Goal: Information Seeking & Learning: Learn about a topic

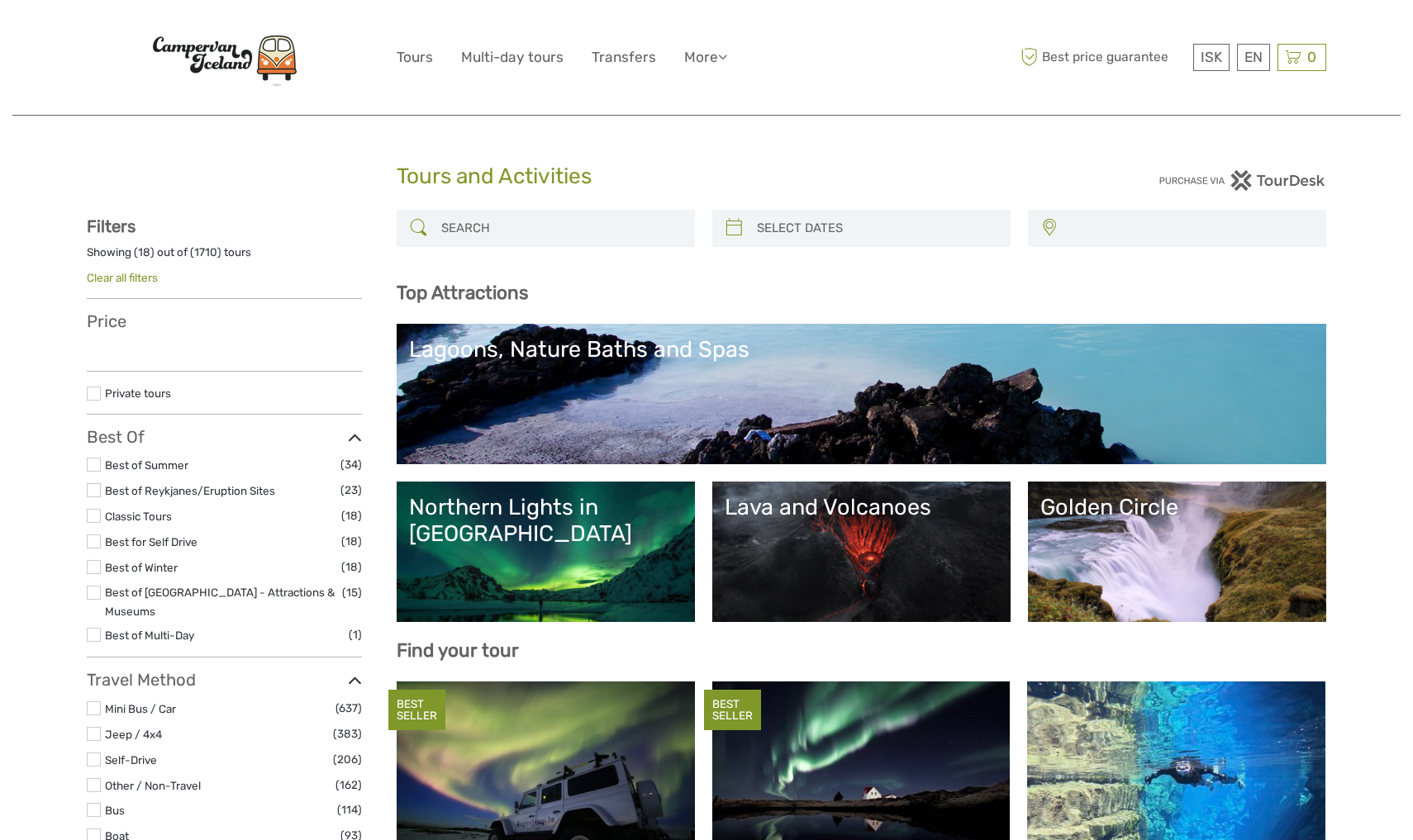
select select
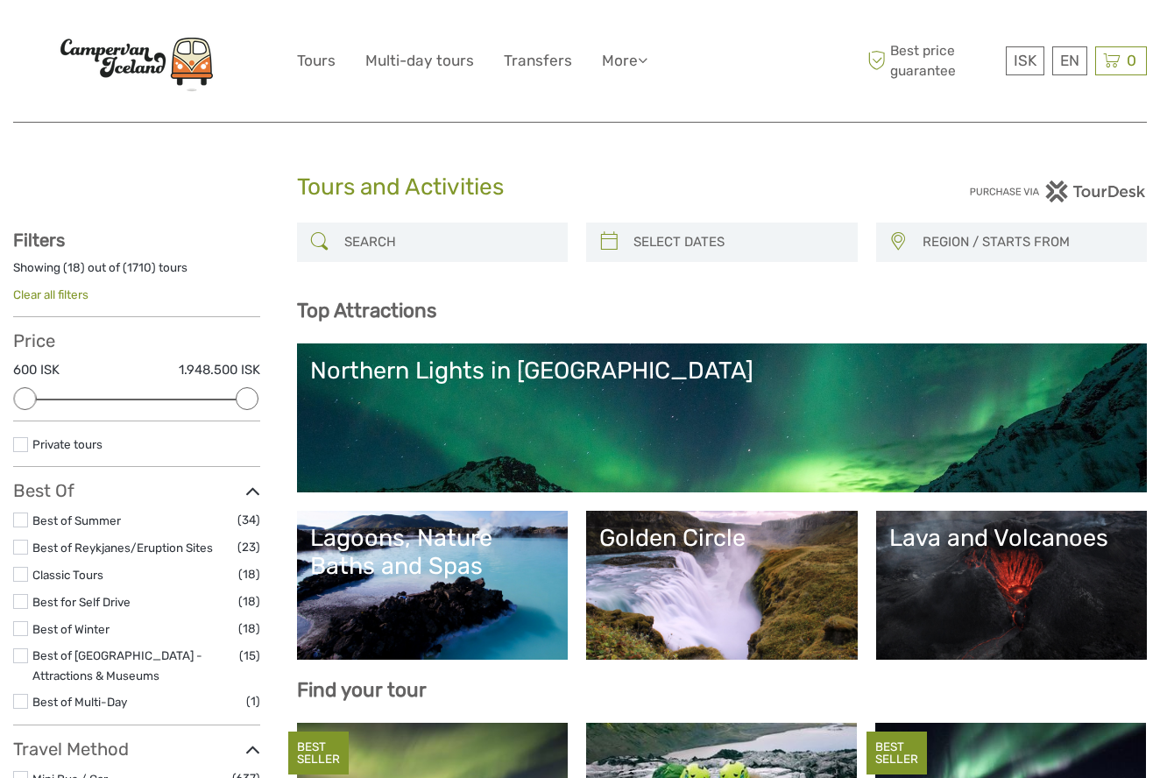
select select
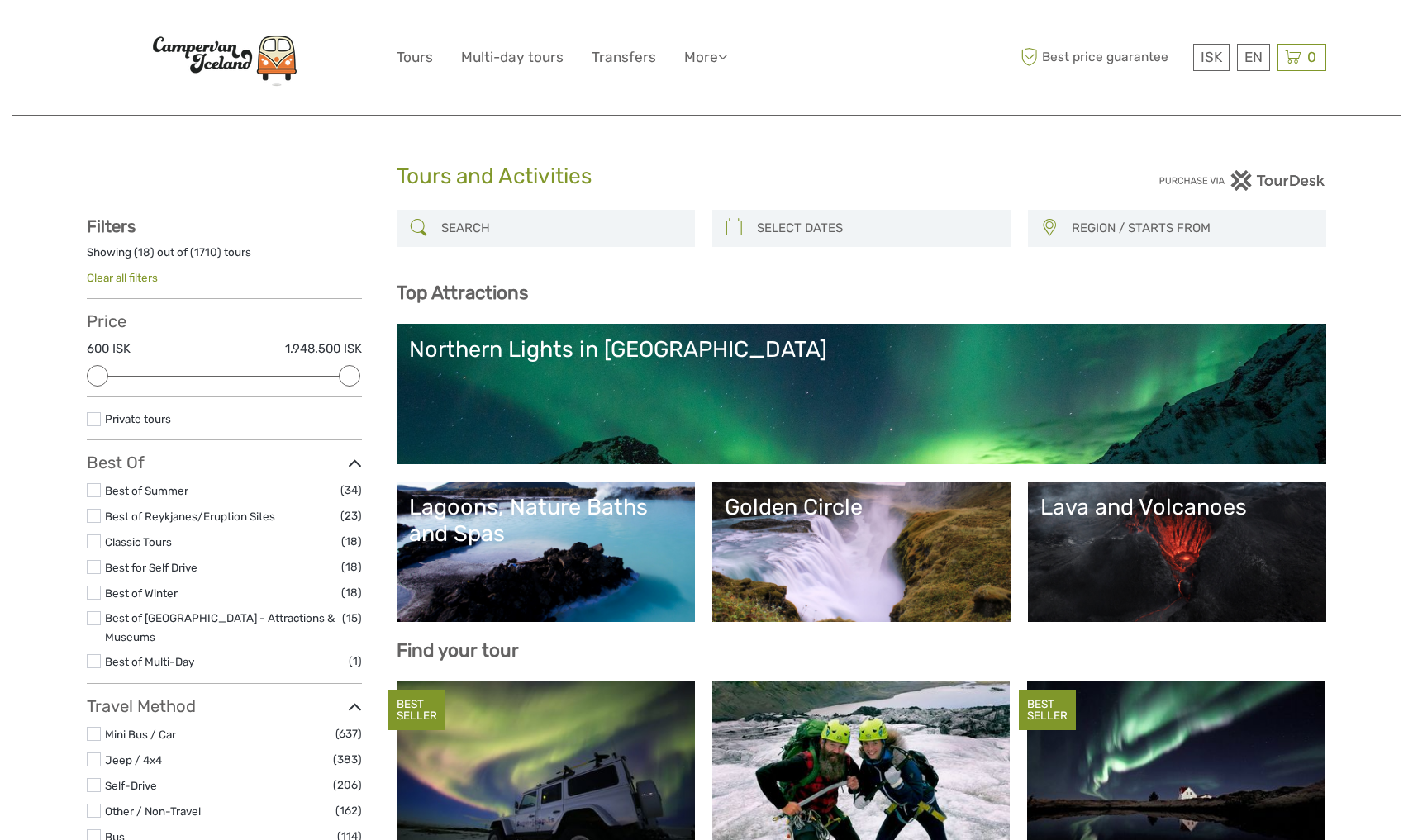
click at [233, 71] on img at bounding box center [224, 58] width 182 height 70
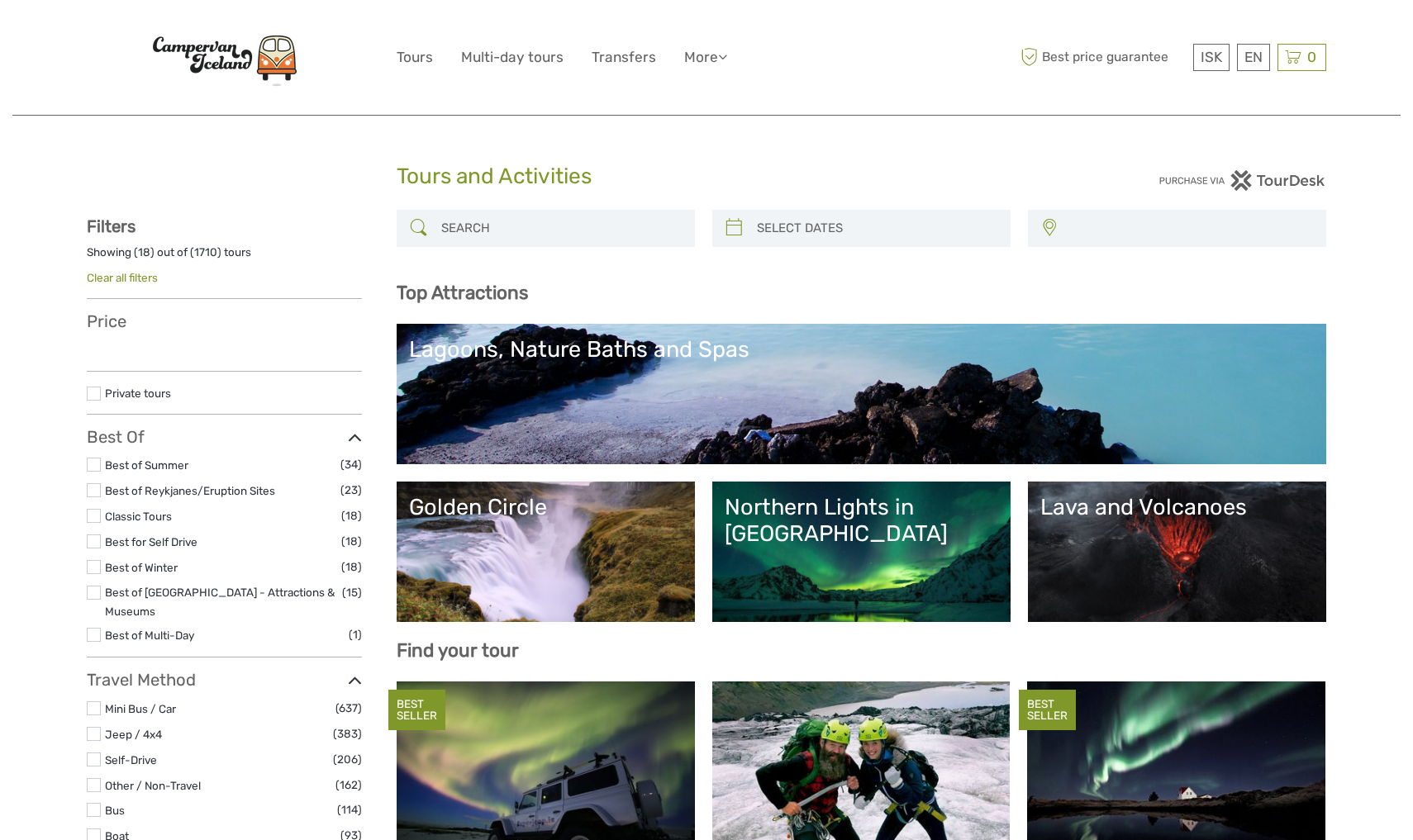
select select
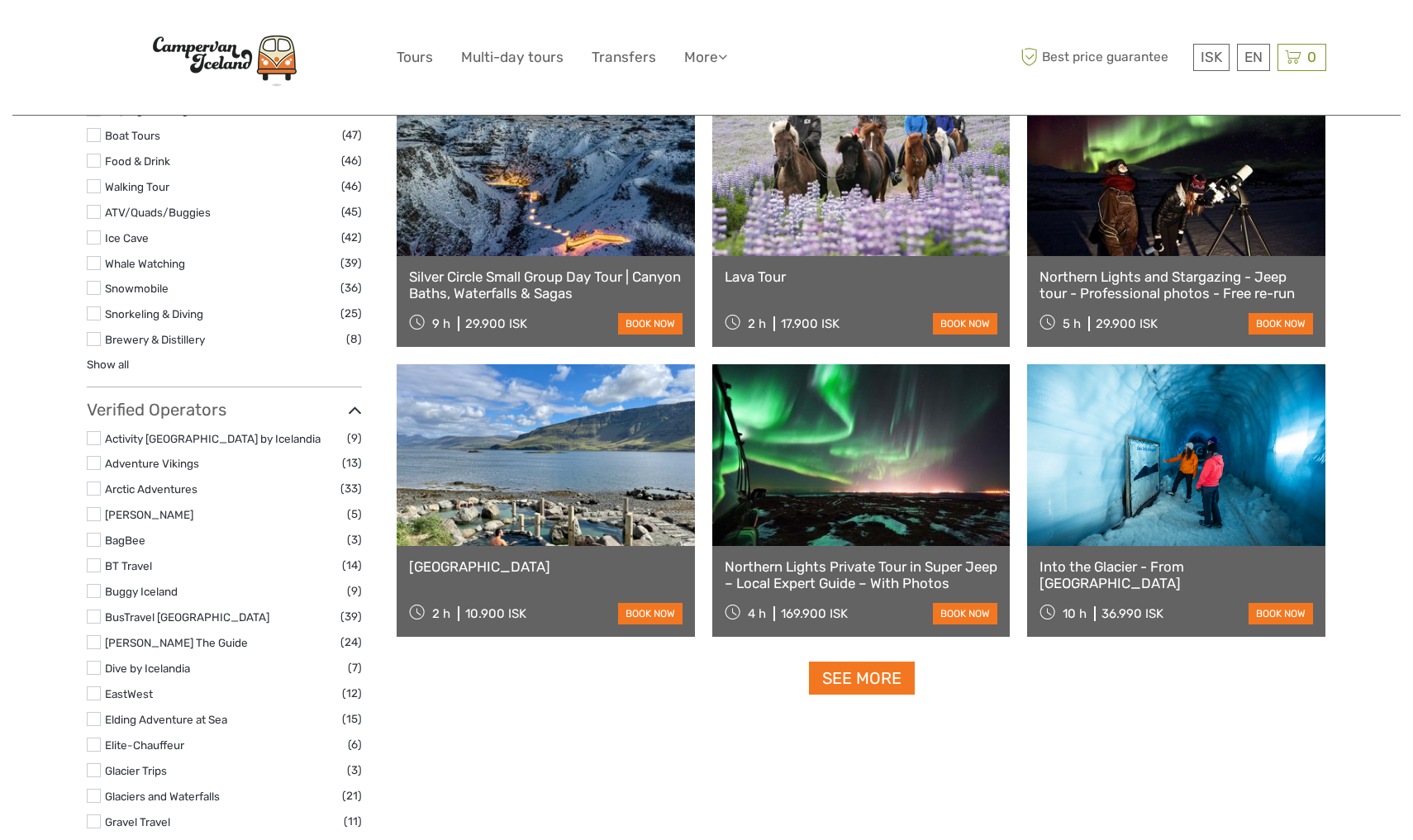
scroll to position [1800, 0]
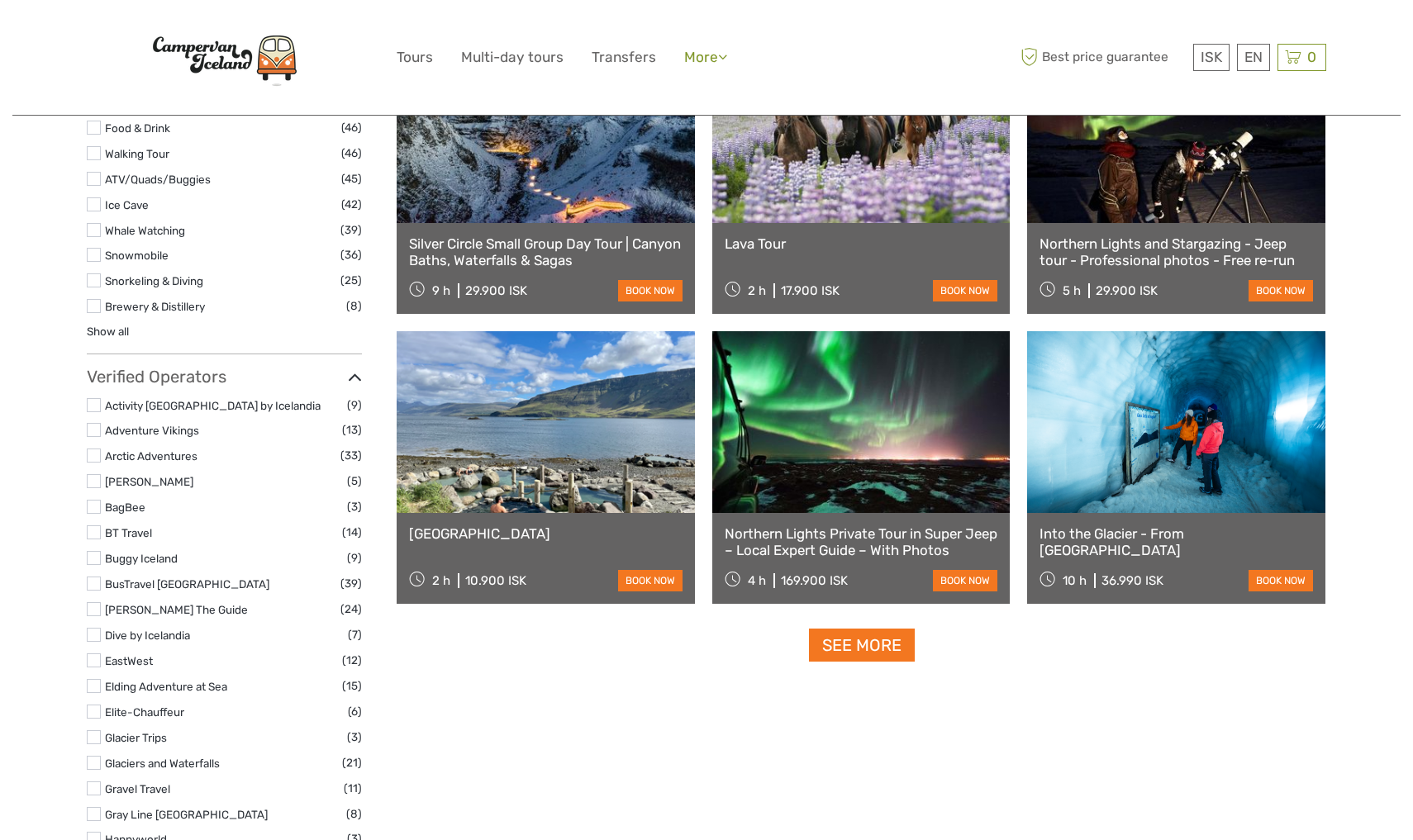
click at [698, 59] on link "More" at bounding box center [706, 57] width 43 height 24
click at [678, 126] on link "Travel Articles" at bounding box center [673, 128] width 108 height 32
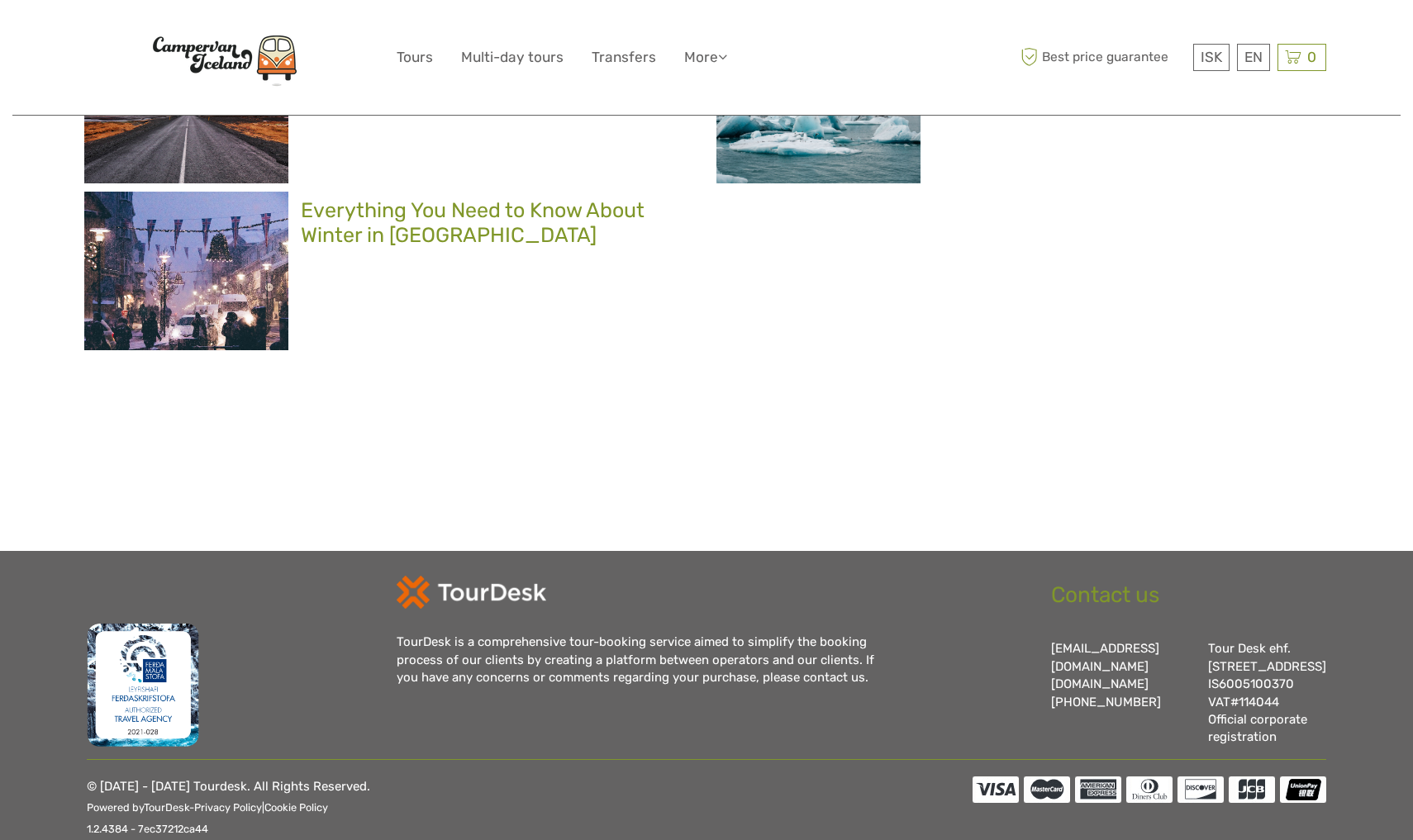
scroll to position [1871, 0]
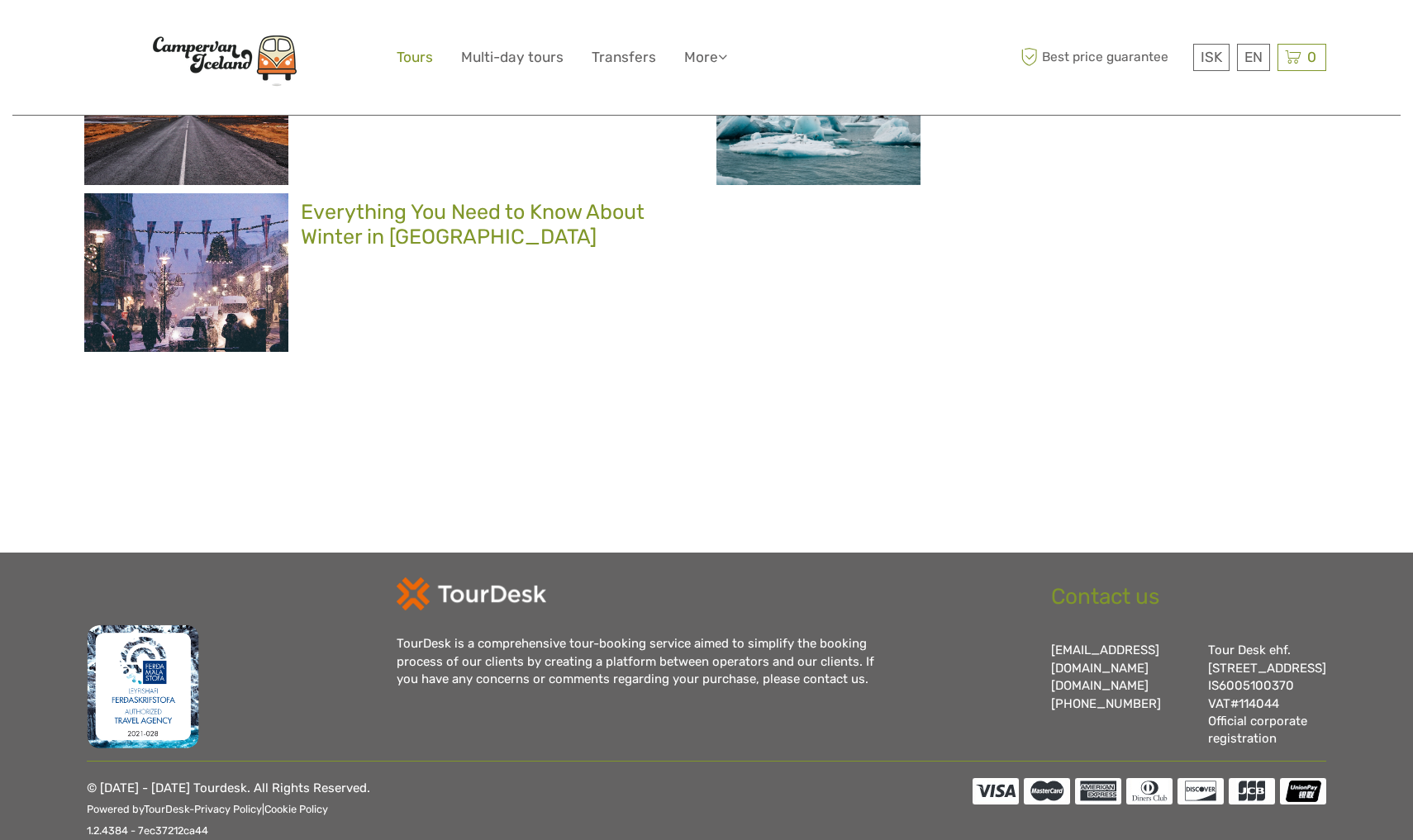
click at [421, 56] on link "Tours" at bounding box center [415, 57] width 37 height 24
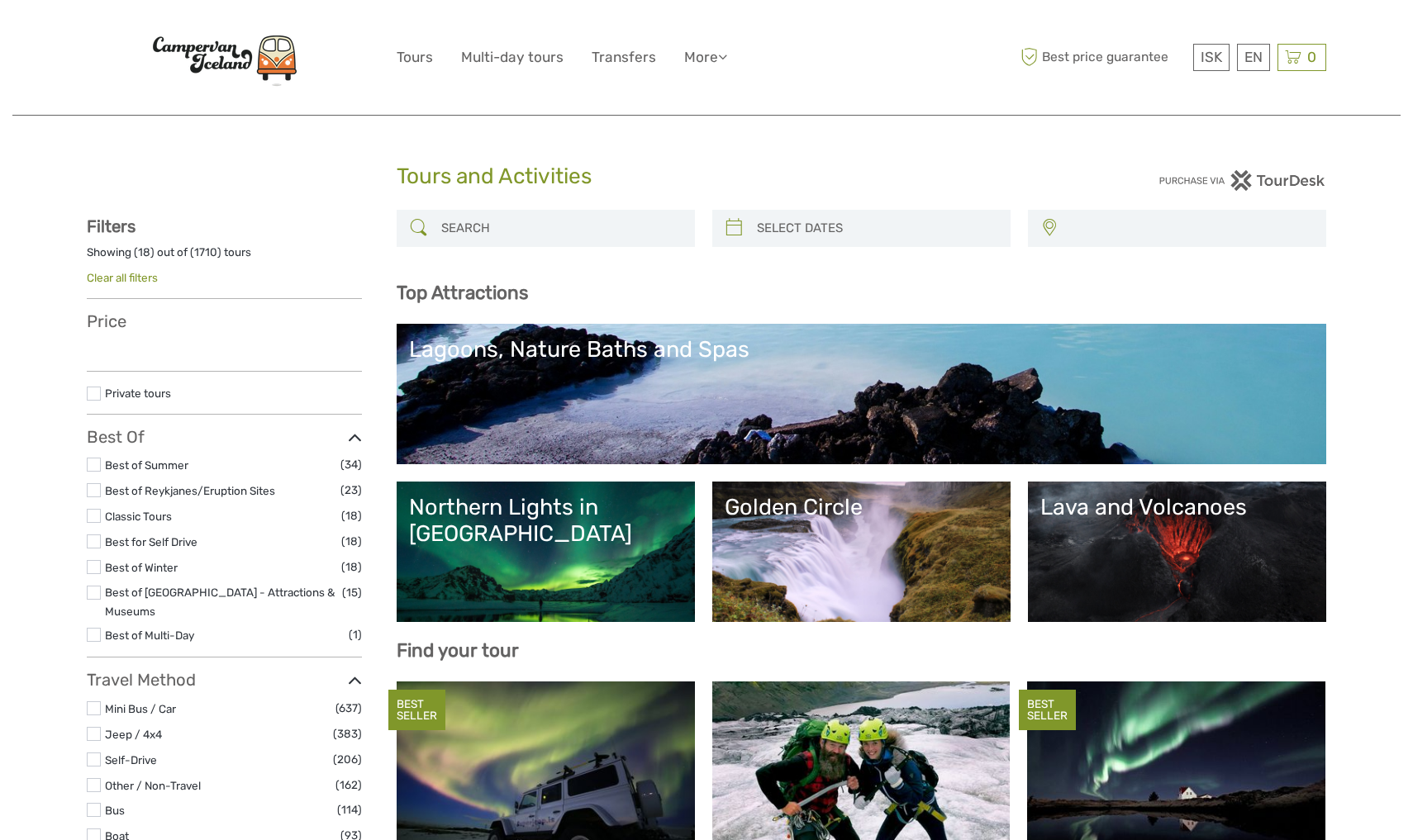
select select
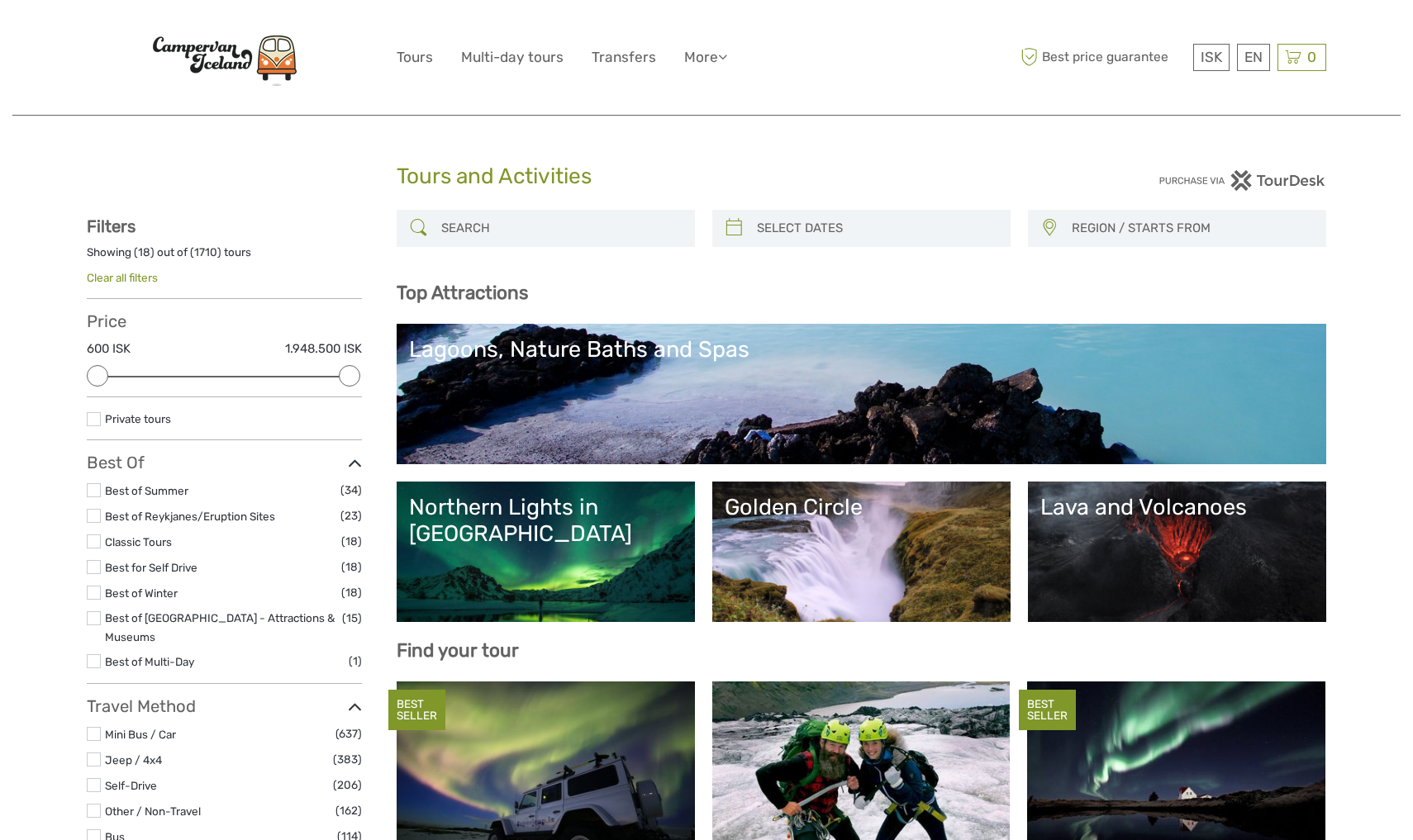
click at [535, 211] on div at bounding box center [546, 228] width 298 height 37
click at [536, 223] on input "search" at bounding box center [560, 228] width 252 height 29
type input "campsite"
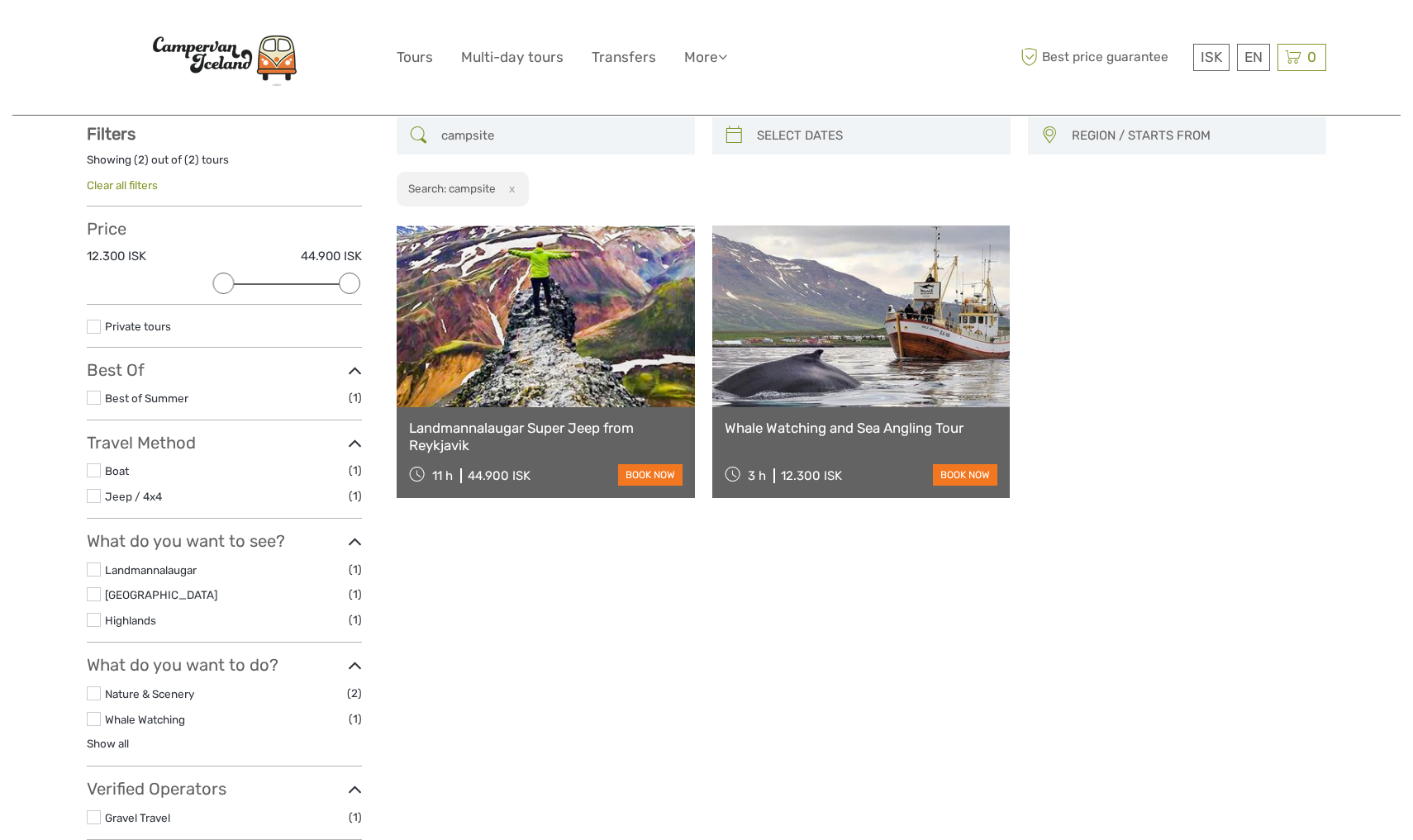
scroll to position [93, 0]
